Goal: Entertainment & Leisure: Consume media (video, audio)

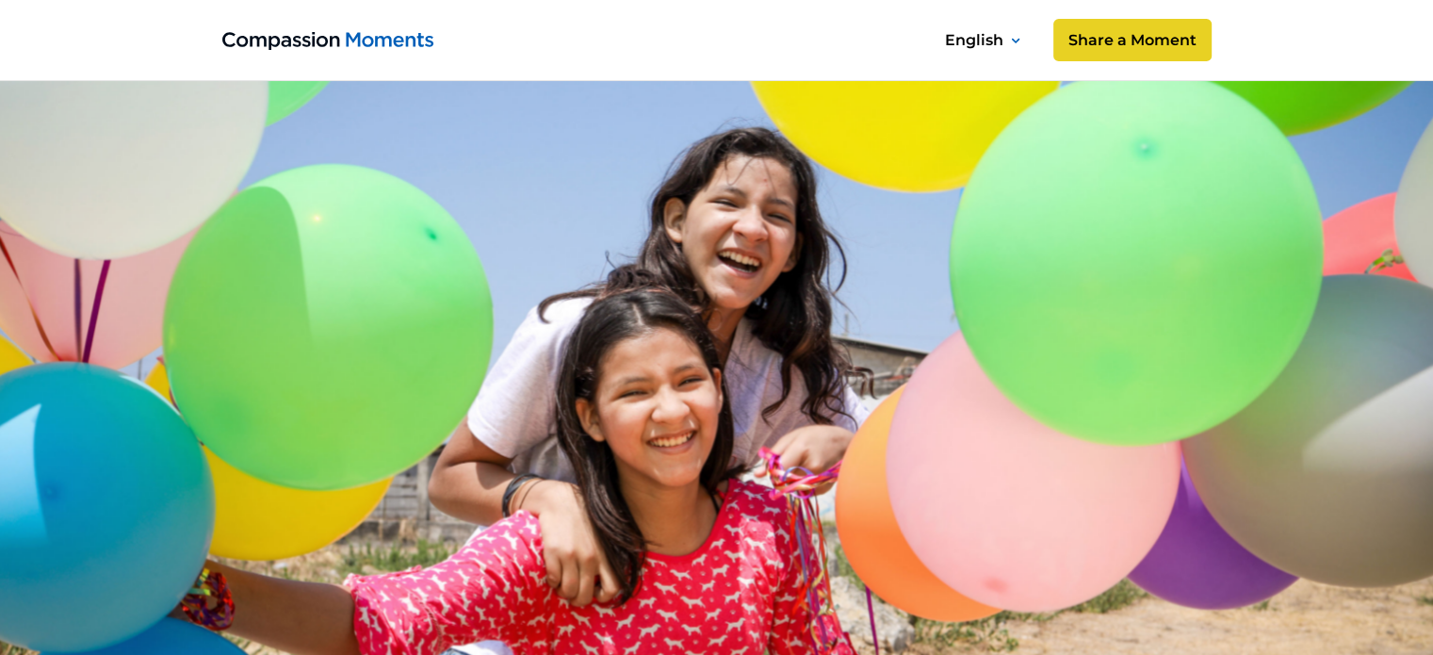
scroll to position [686, 0]
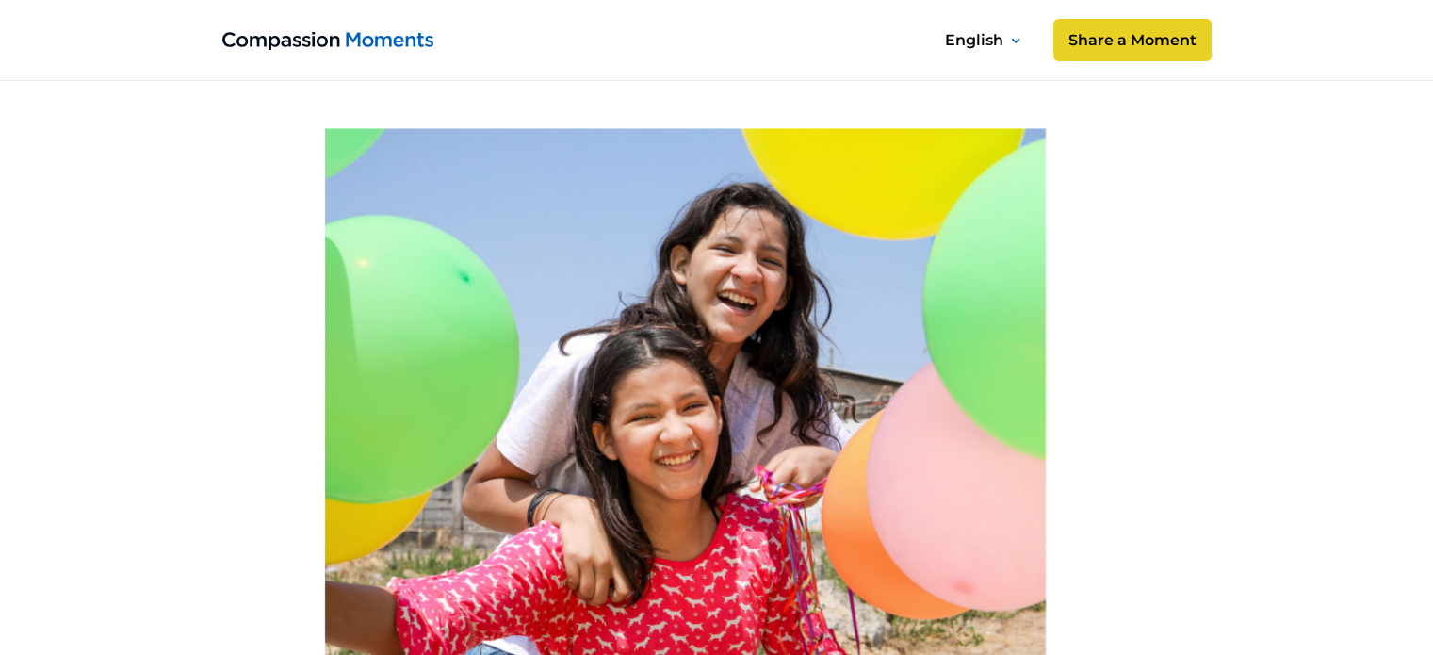
click at [1018, 329] on image at bounding box center [716, 532] width 1408 height 938
click at [1241, 272] on icon at bounding box center [717, 523] width 1488 height 952
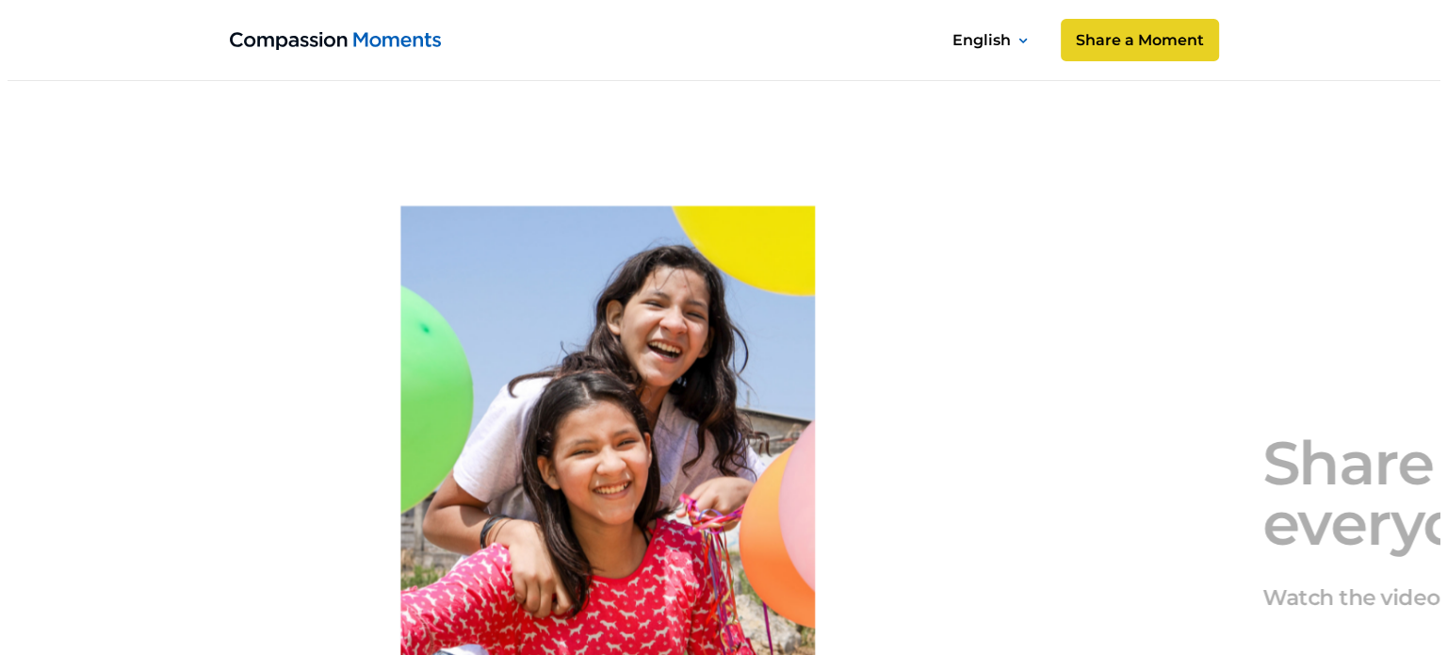
scroll to position [1831, 0]
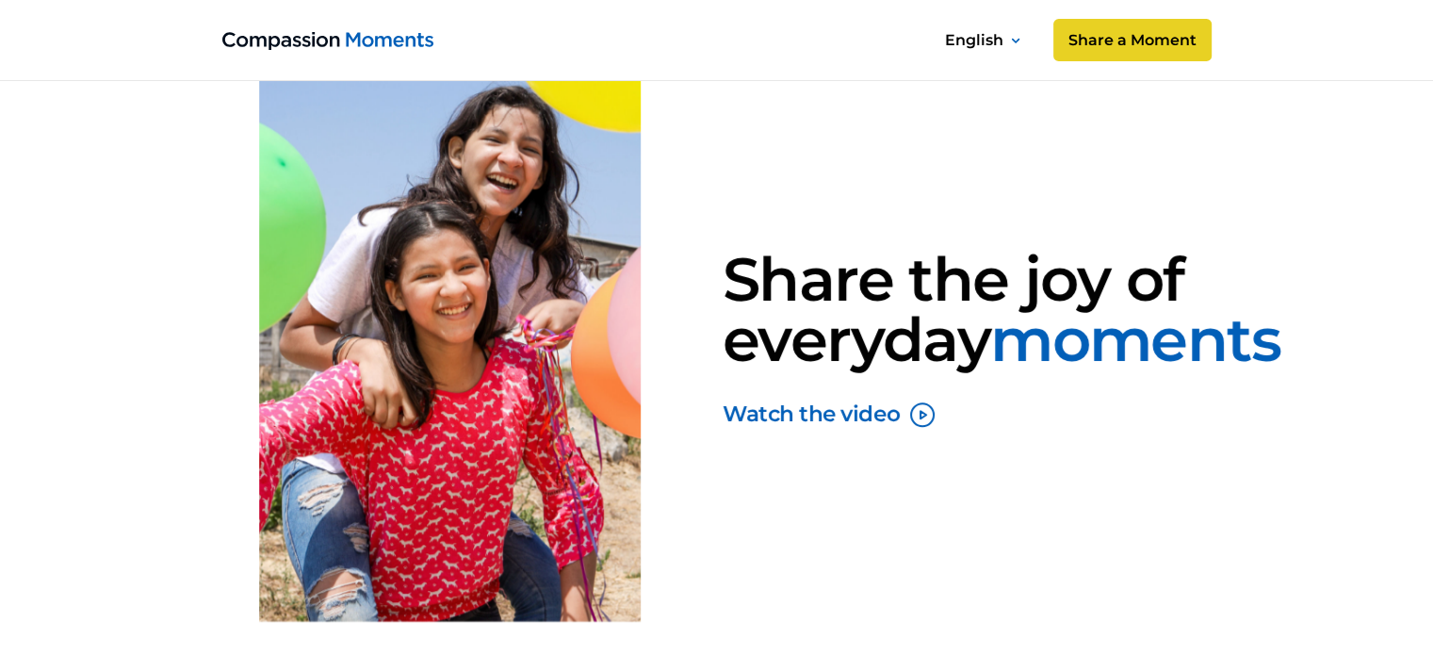
click at [863, 428] on div "Watch the video" at bounding box center [810, 414] width 177 height 25
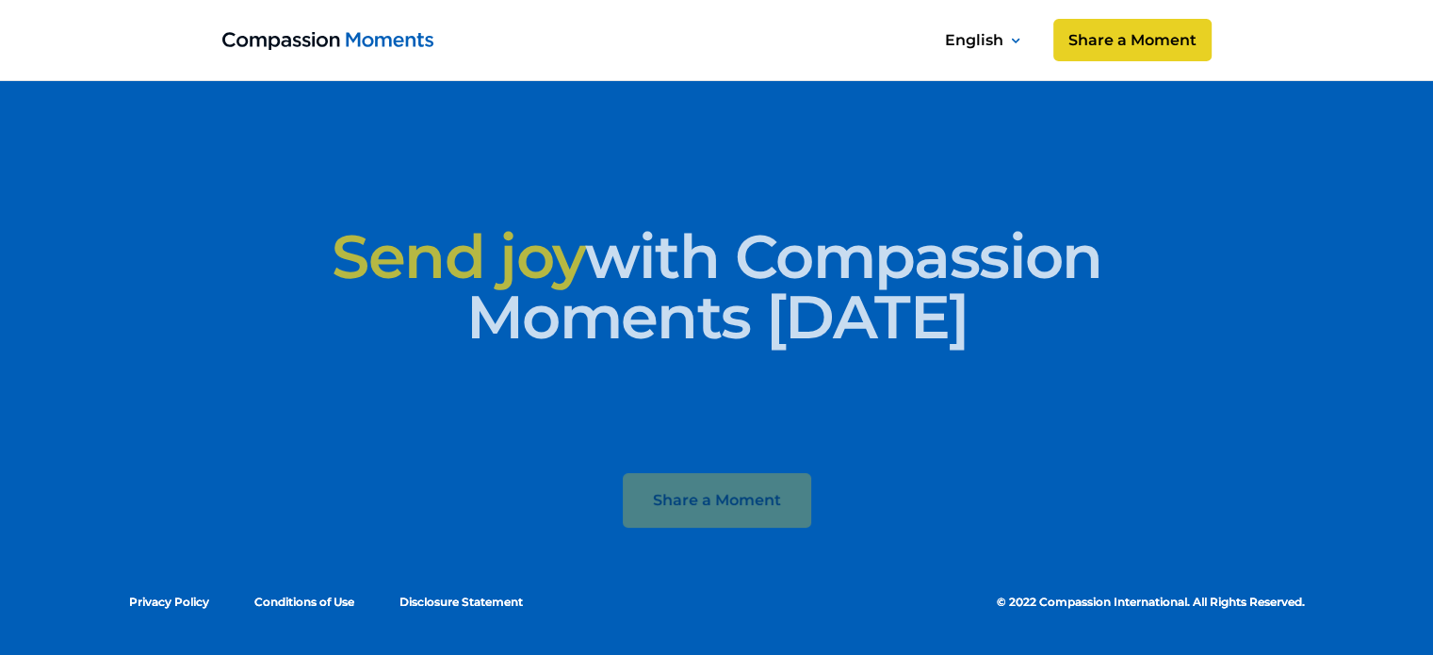
scroll to position [9609, 0]
